Goal: Check status: Check status

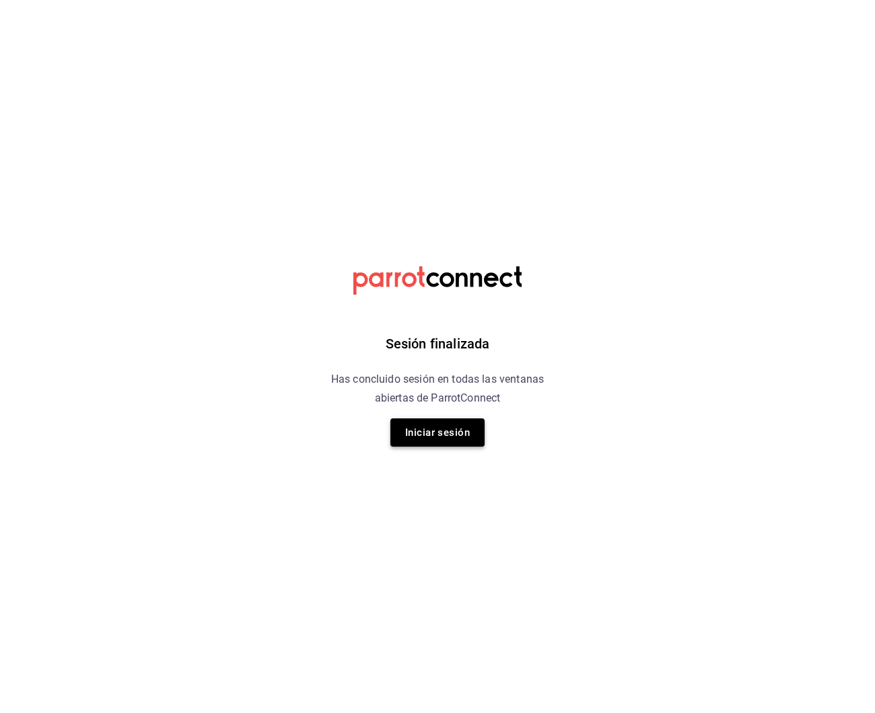
click at [414, 438] on button "Iniciar sesión" at bounding box center [437, 432] width 94 height 28
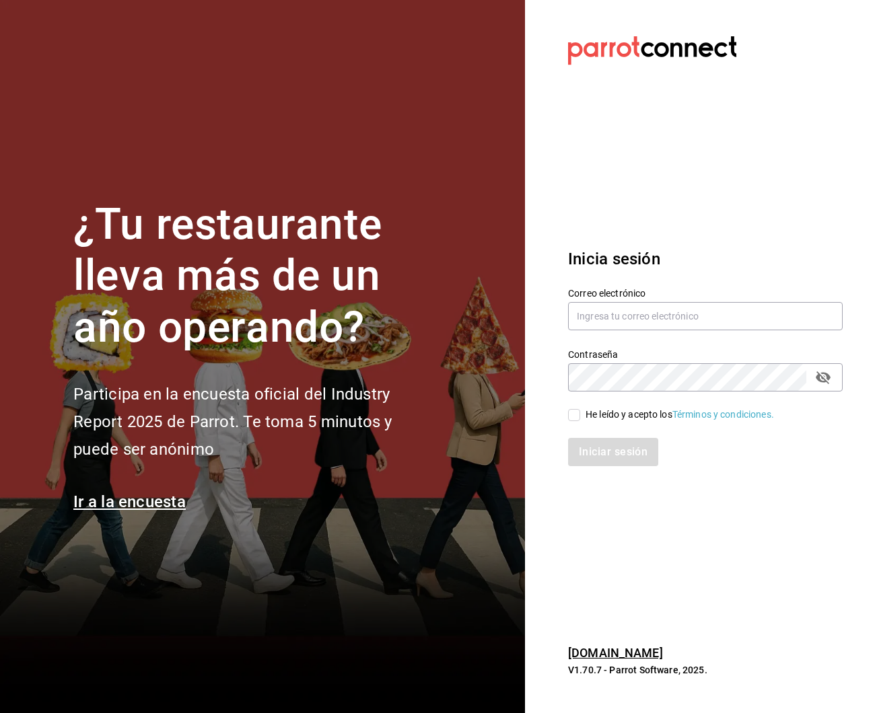
click at [414, 438] on h2 "Participa en la encuesta oficial del Industry Report 2025 de Parrot. Te toma 5 …" at bounding box center [254, 422] width 363 height 82
click at [669, 326] on input "text" at bounding box center [705, 316] width 275 height 28
type input "[EMAIL_ADDRESS][DOMAIN_NAME]"
click at [567, 419] on div "He leído y acepto los Términos y condiciones." at bounding box center [697, 407] width 291 height 31
click at [577, 414] on input "He leído y acepto los Términos y condiciones." at bounding box center [574, 415] width 12 height 12
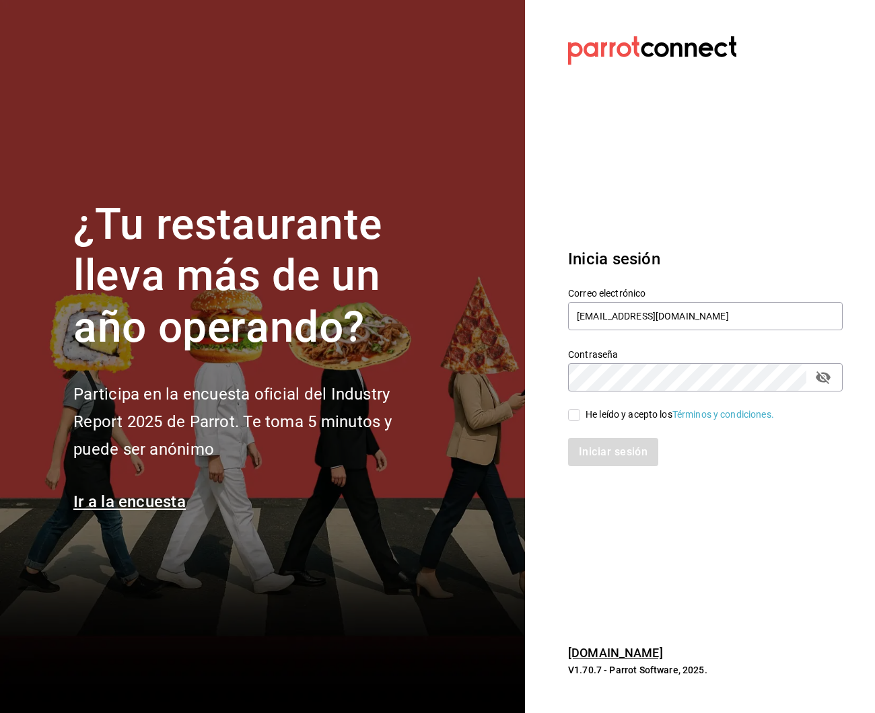
checkbox input "true"
click at [604, 445] on button "Iniciar sesión" at bounding box center [614, 452] width 92 height 28
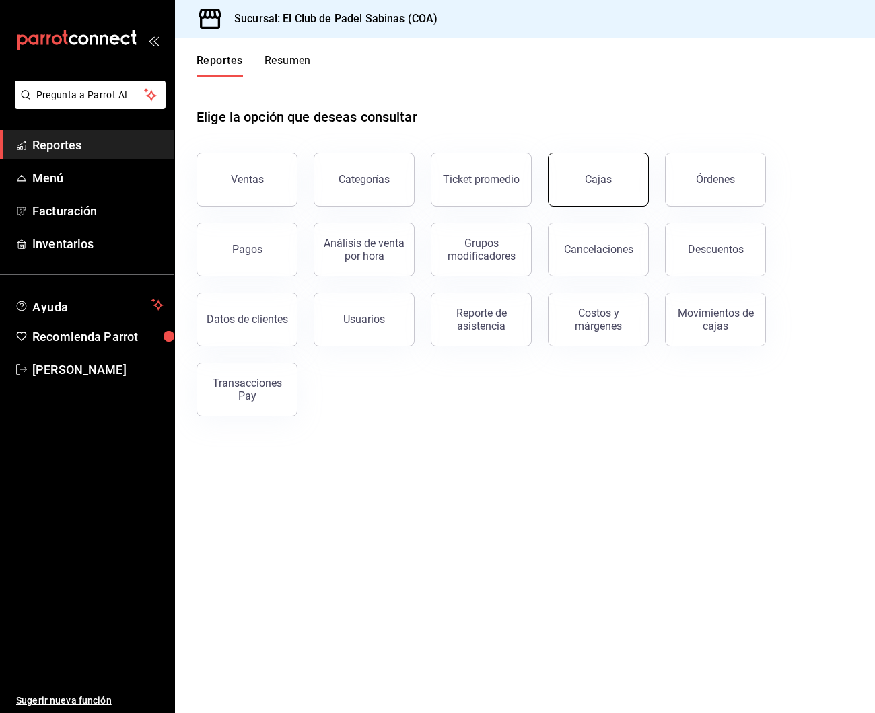
scroll to position [1, 0]
click at [570, 194] on link "Cajas" at bounding box center [598, 180] width 101 height 54
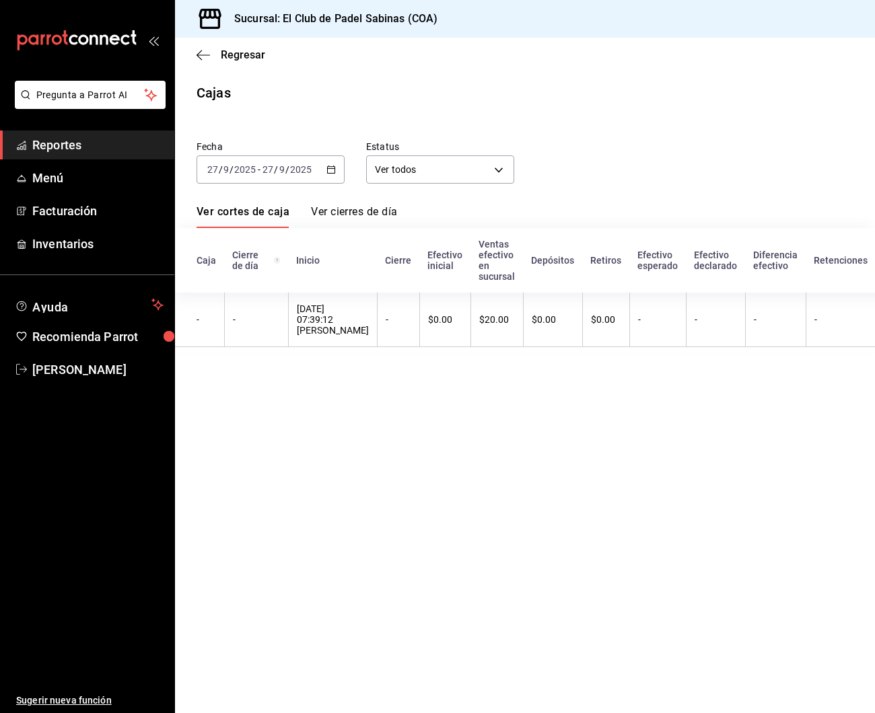
click at [329, 169] on \(Stroke\) "button" at bounding box center [331, 168] width 7 height 1
click at [611, 151] on div "Fecha [DATE] [DATE] - [DATE] [DATE] Estatus Ver todos ALL" at bounding box center [514, 151] width 678 height 65
click at [200, 53] on icon "button" at bounding box center [202, 55] width 13 height 12
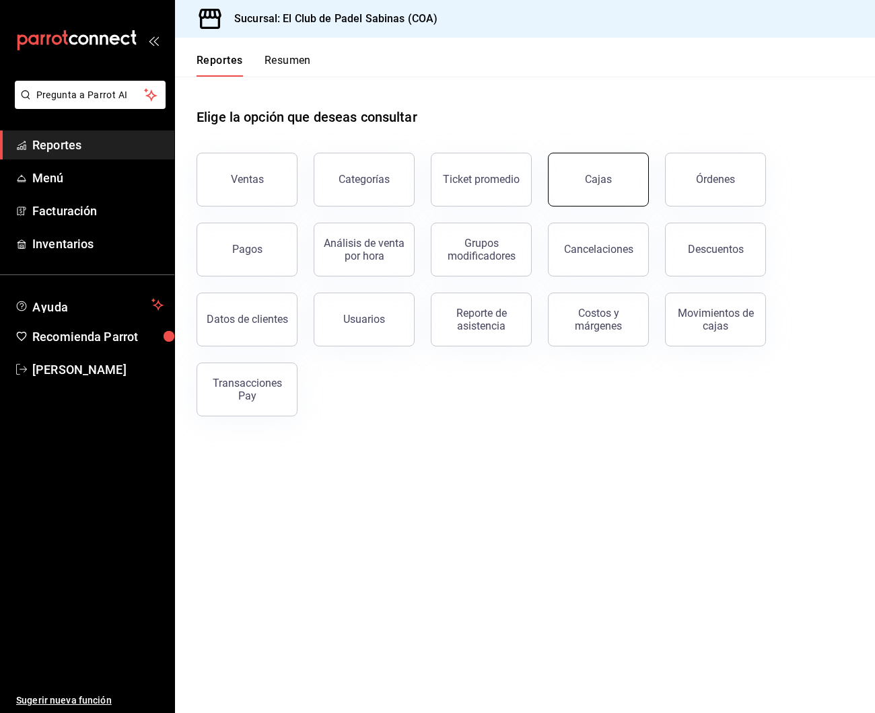
click at [595, 176] on div "Cajas" at bounding box center [599, 180] width 28 height 16
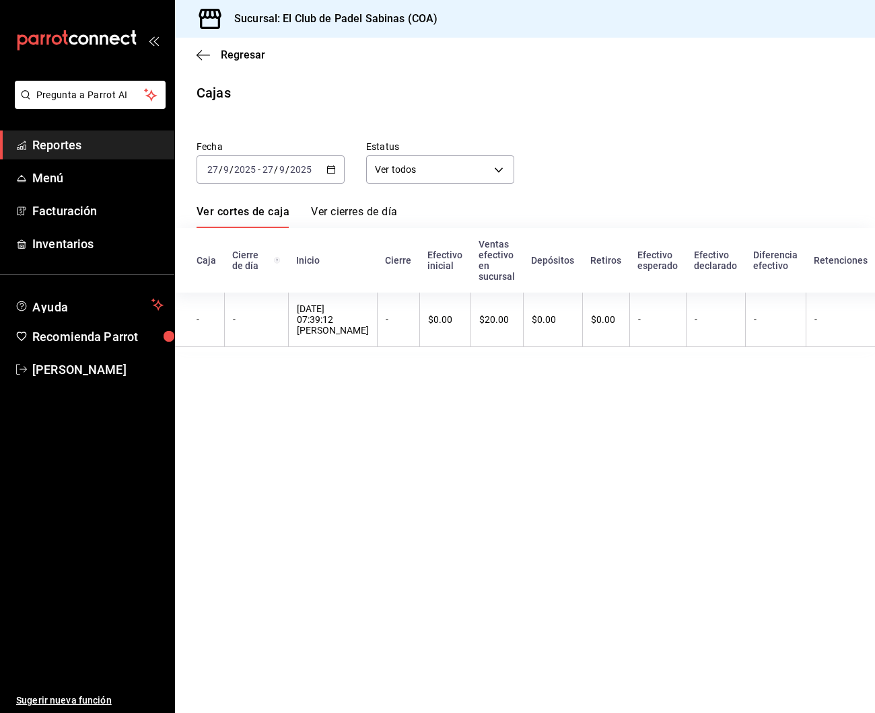
click at [333, 169] on \(Stroke\) "button" at bounding box center [331, 168] width 7 height 1
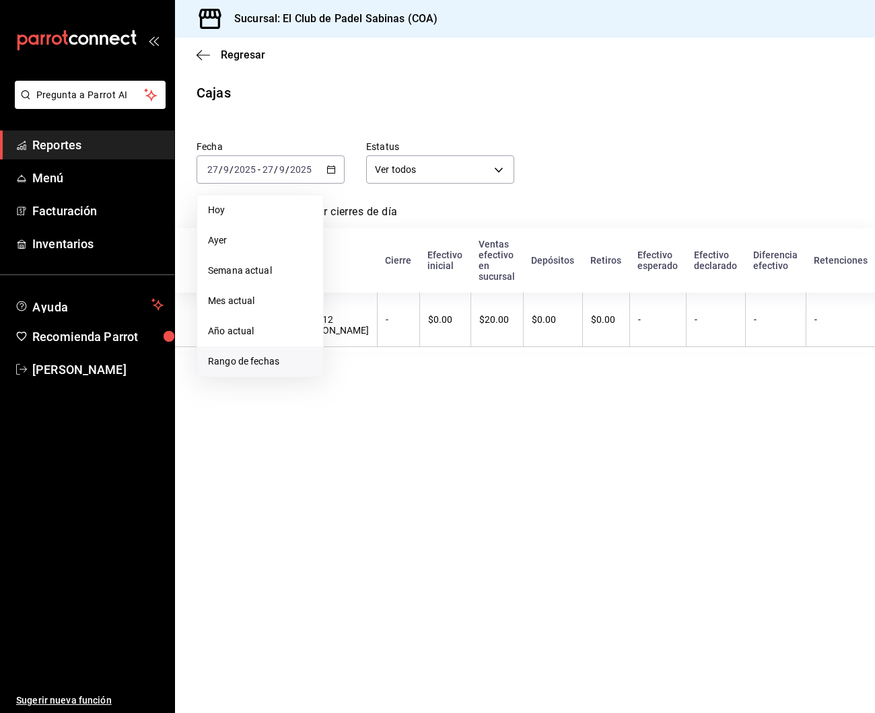
click at [281, 360] on span "Rango de fechas" at bounding box center [260, 362] width 104 height 14
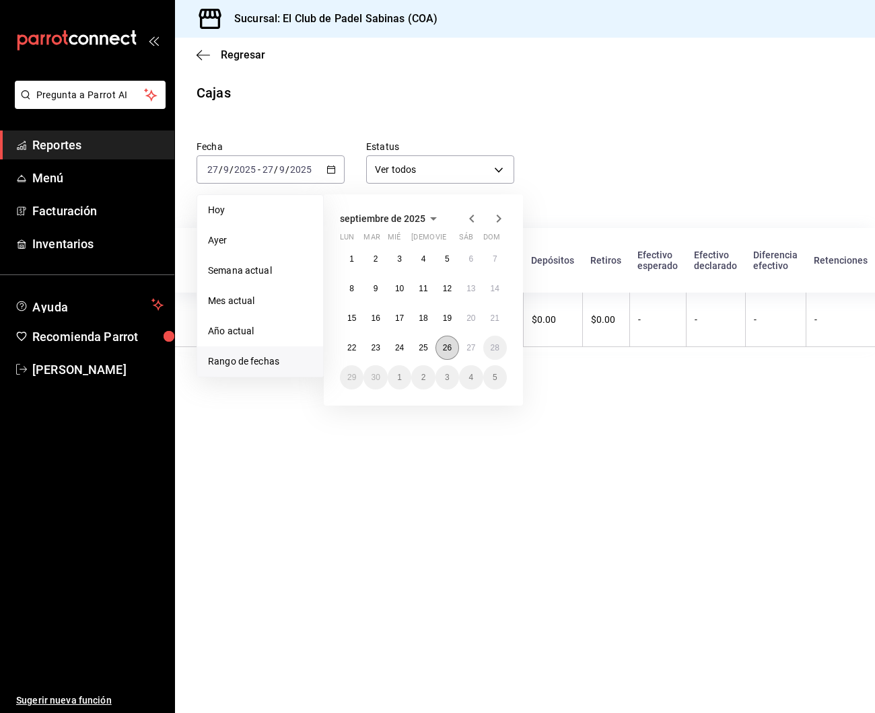
scroll to position [0, 1]
click at [465, 348] on button "27" at bounding box center [471, 348] width 24 height 24
click at [455, 348] on button "26" at bounding box center [447, 348] width 24 height 24
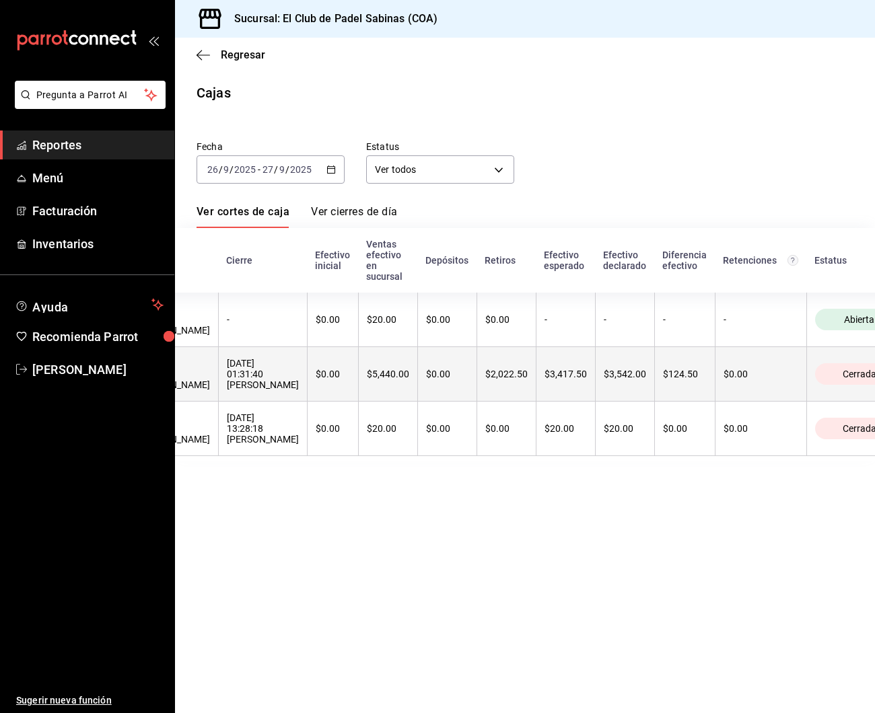
scroll to position [0, 167]
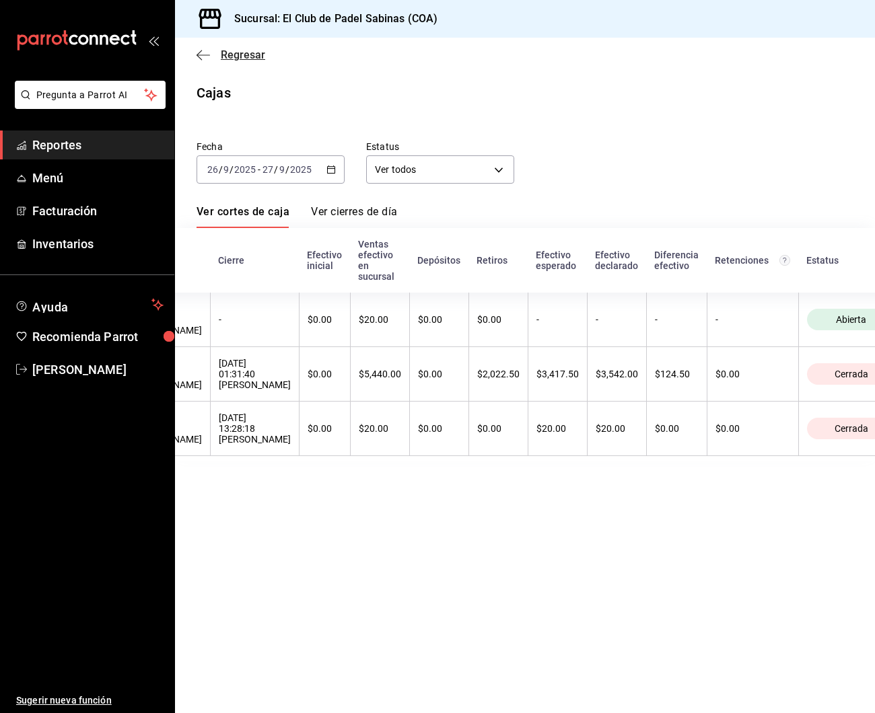
click at [198, 57] on icon "button" at bounding box center [202, 55] width 13 height 12
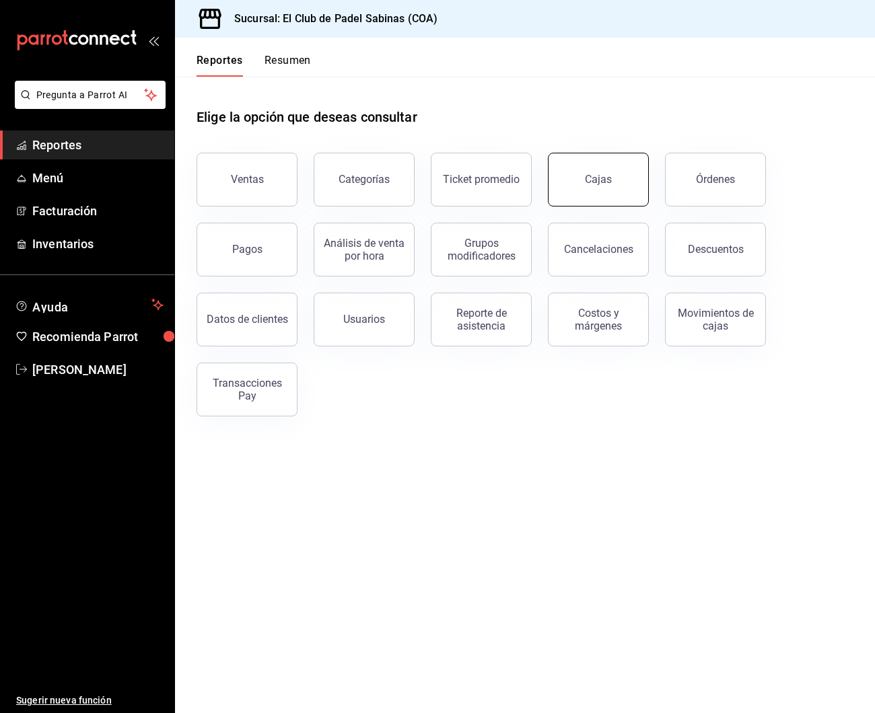
click at [583, 169] on link "Cajas" at bounding box center [598, 180] width 101 height 54
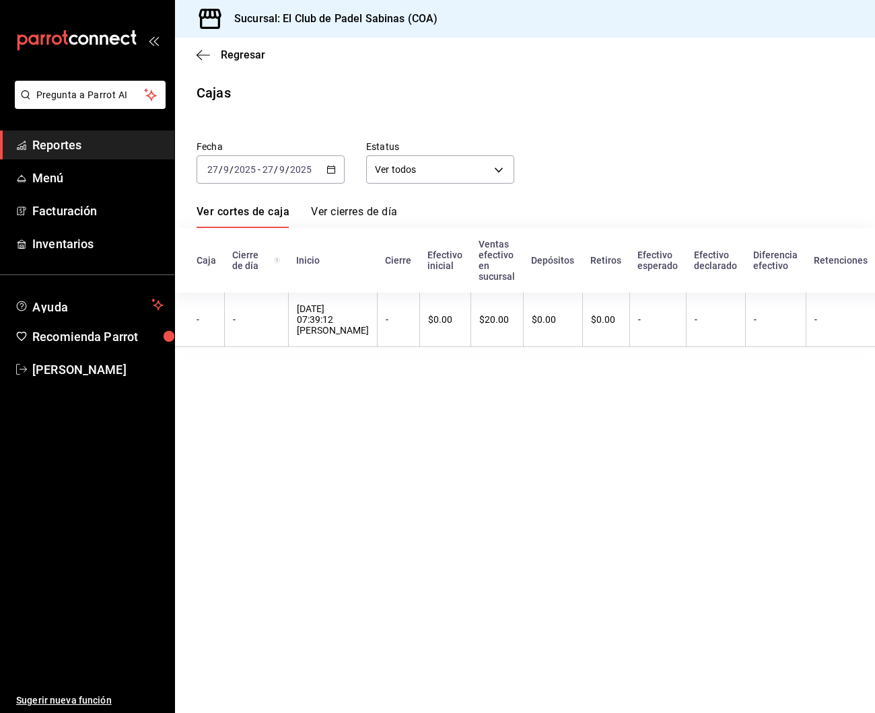
click at [331, 173] on \(Stroke\) "button" at bounding box center [331, 169] width 8 height 7
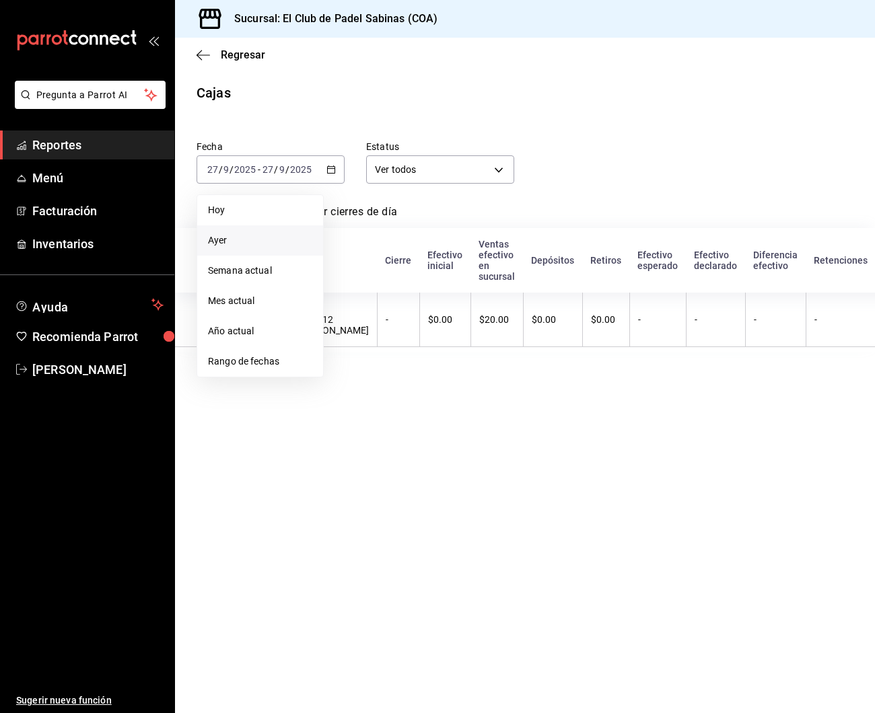
click at [266, 240] on span "Ayer" at bounding box center [260, 240] width 104 height 14
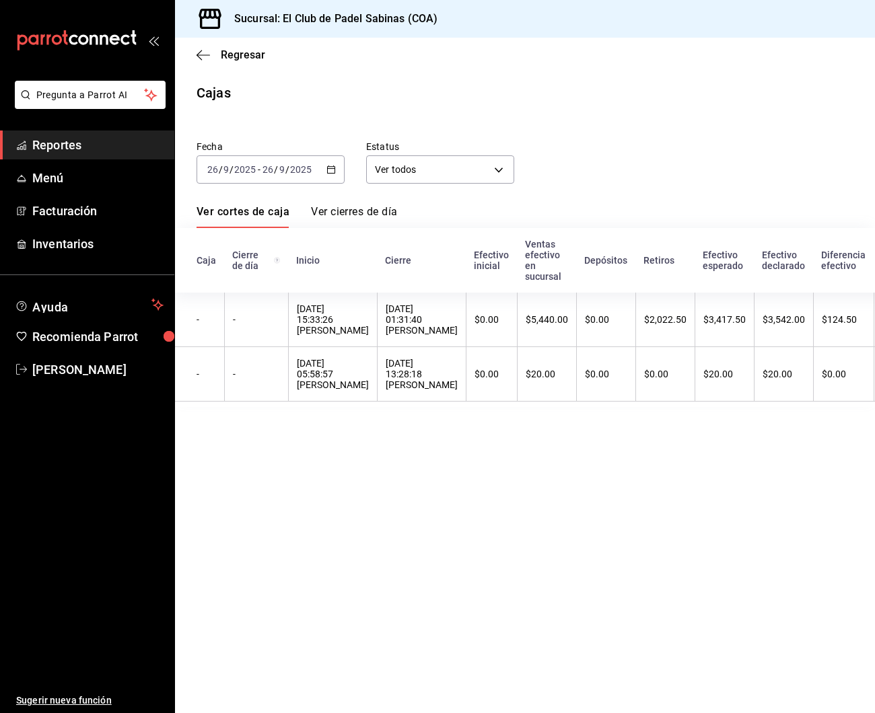
click at [335, 173] on \(Stroke\) "button" at bounding box center [331, 169] width 8 height 7
